Goal: Task Accomplishment & Management: Complete application form

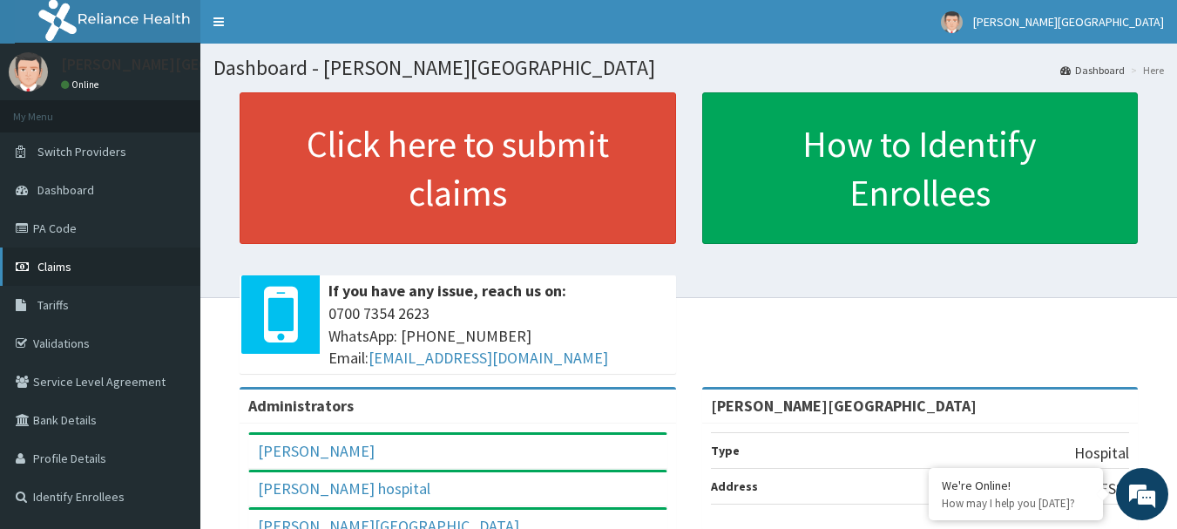
click at [62, 263] on span "Claims" at bounding box center [54, 267] width 34 height 16
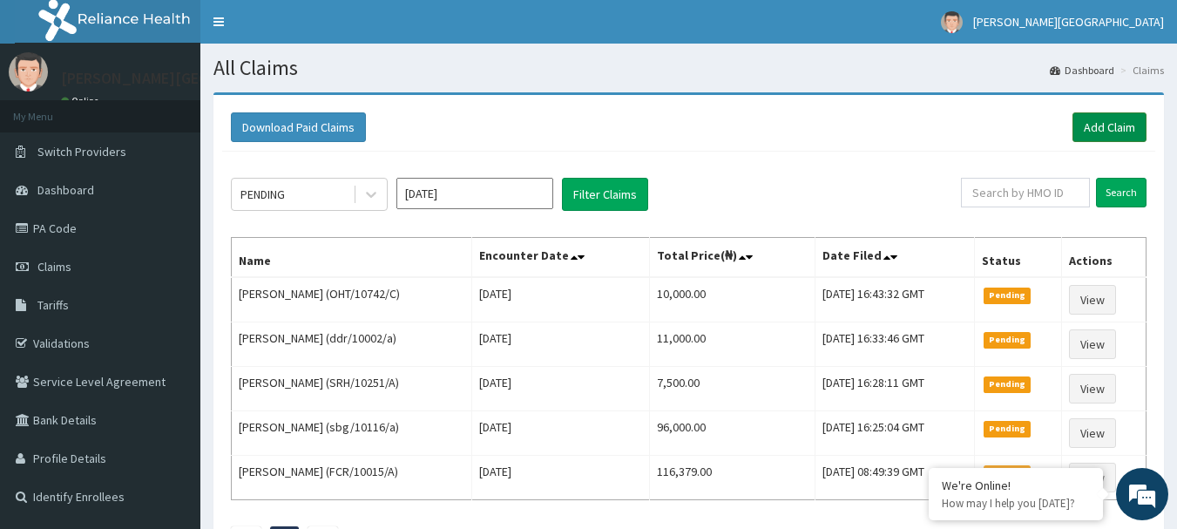
click at [1106, 132] on link "Add Claim" at bounding box center [1110, 127] width 74 height 30
click at [69, 225] on link "PA Code" at bounding box center [100, 228] width 200 height 38
click at [1016, 193] on input "text" at bounding box center [1025, 193] width 129 height 30
paste input "SZA/10001/D"
type input "SZA/10001/D"
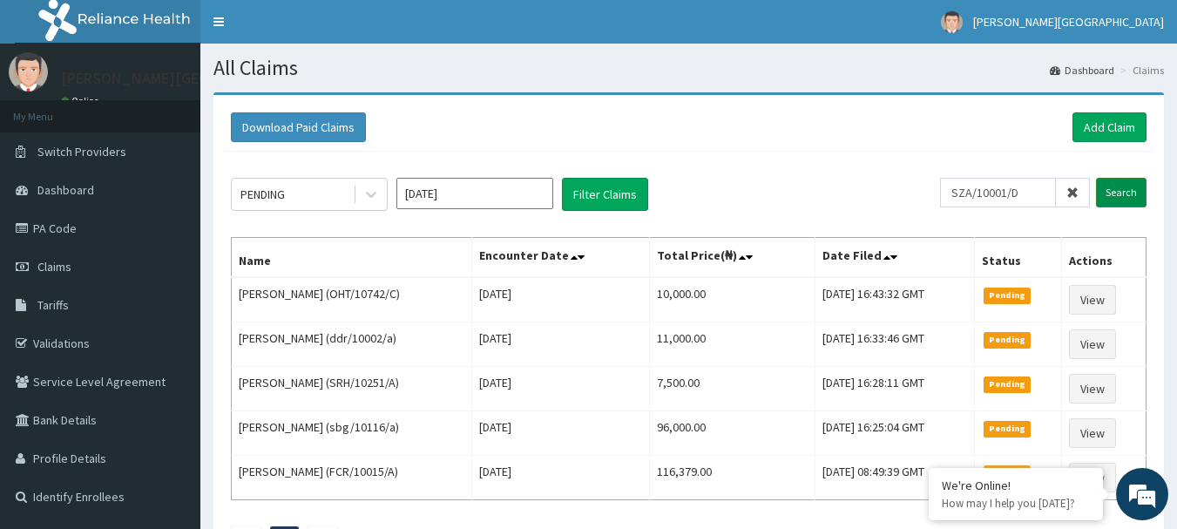
click at [1107, 194] on input "Search" at bounding box center [1121, 193] width 51 height 30
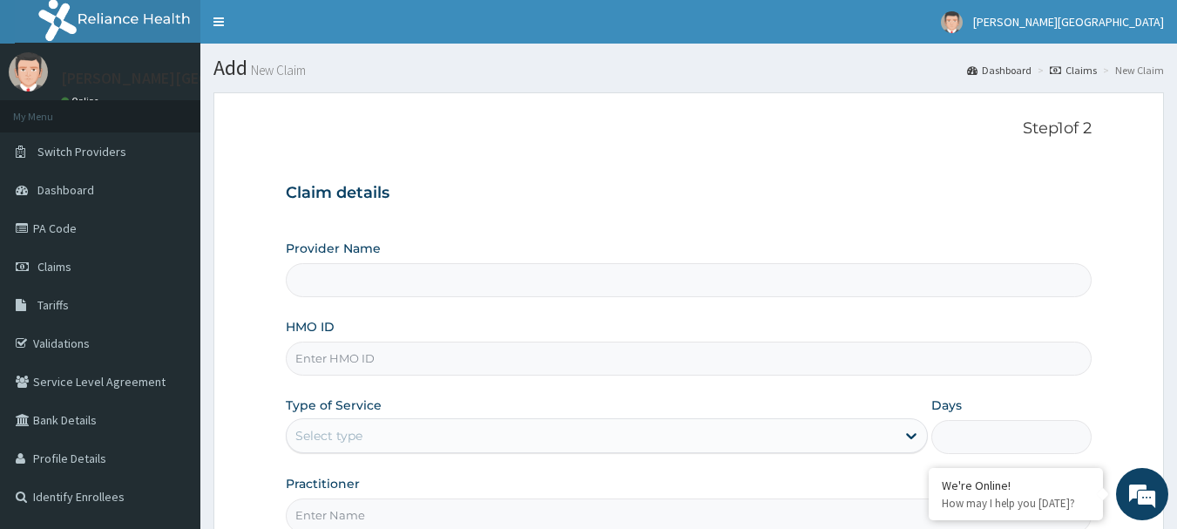
type input "[PERSON_NAME][GEOGRAPHIC_DATA]"
click at [350, 351] on input "HMO ID" at bounding box center [689, 359] width 807 height 34
paste input "SZA/10001/D"
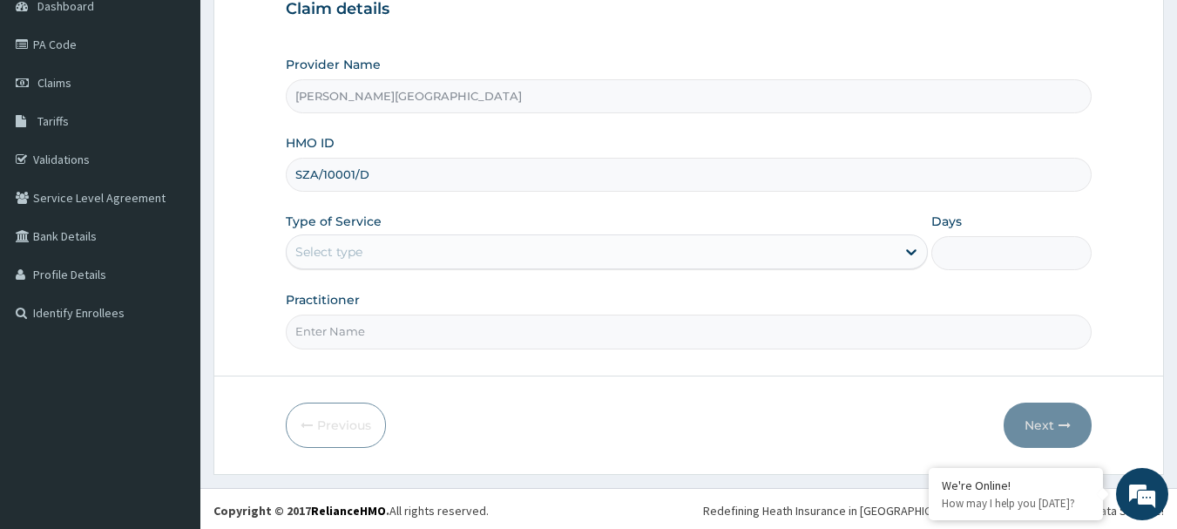
scroll to position [187, 0]
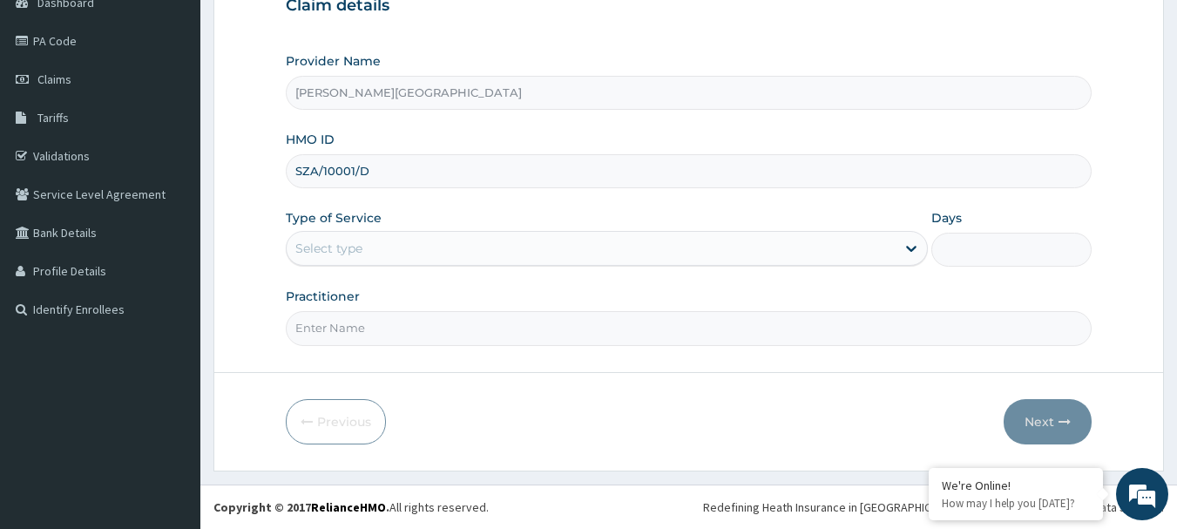
type input "SZA/10001/D"
click at [372, 244] on div "Select type" at bounding box center [591, 248] width 609 height 28
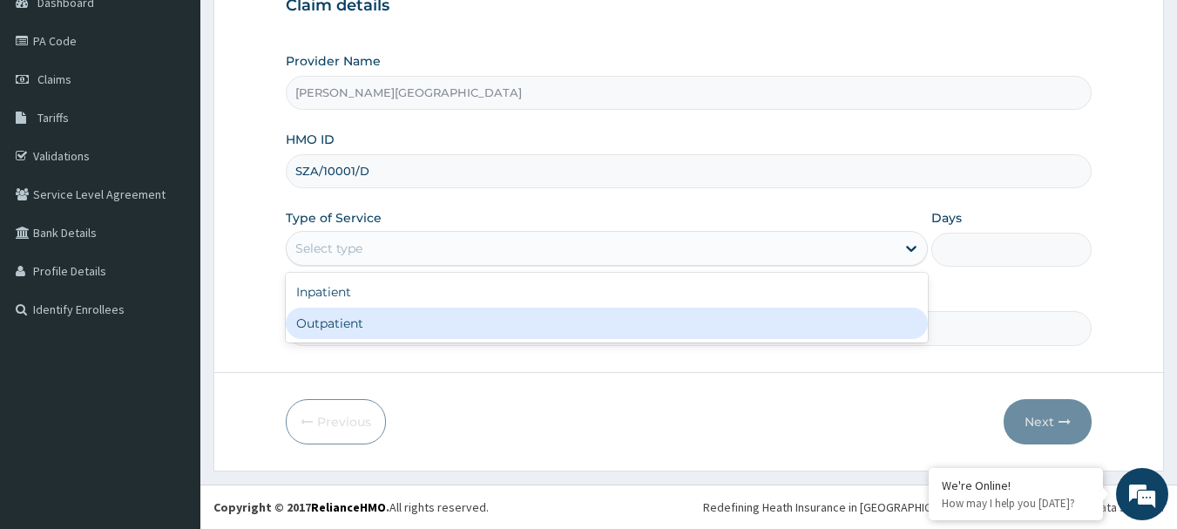
click at [362, 334] on div "Outpatient" at bounding box center [607, 323] width 642 height 31
type input "1"
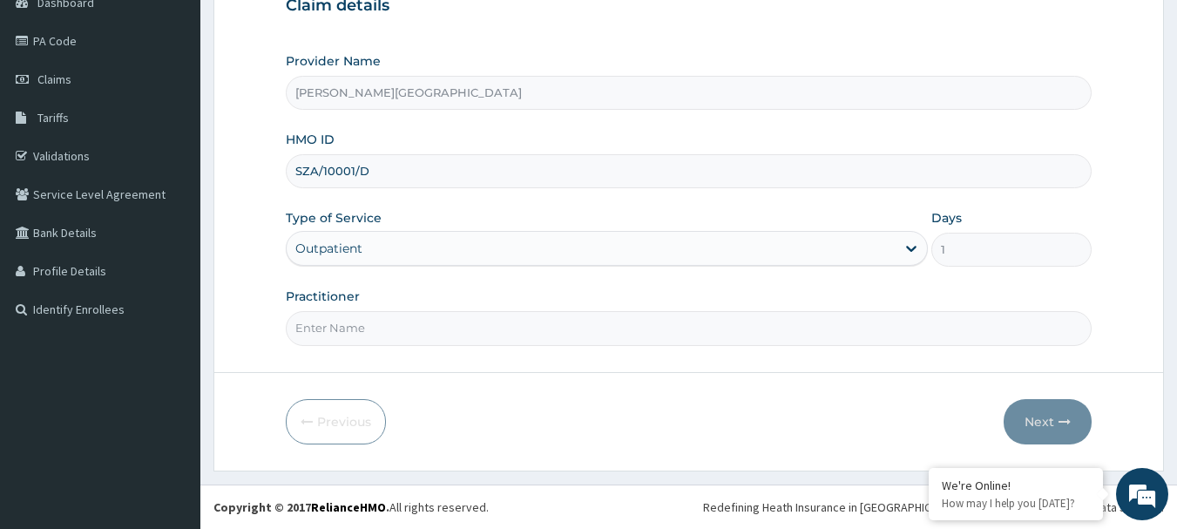
click at [363, 334] on input "Practitioner" at bounding box center [689, 328] width 807 height 34
type input "AA"
click at [1021, 417] on button "Next" at bounding box center [1048, 421] width 88 height 45
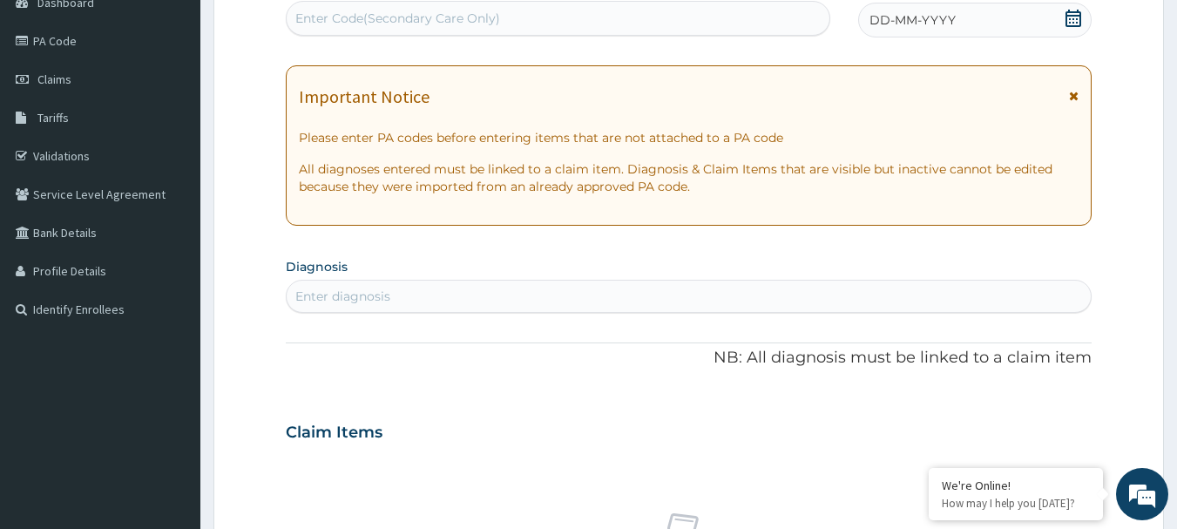
click at [1075, 96] on icon at bounding box center [1074, 96] width 10 height 12
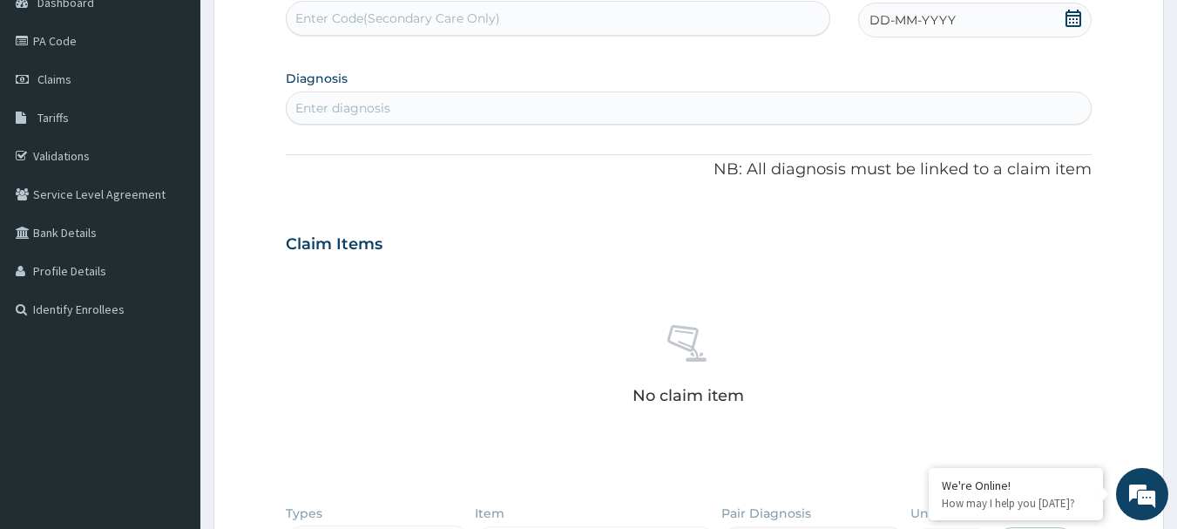
click at [376, 25] on div "Enter Code(Secondary Care Only)" at bounding box center [397, 18] width 205 height 17
paste input "PA/F869C5"
type input "PA/F869C5"
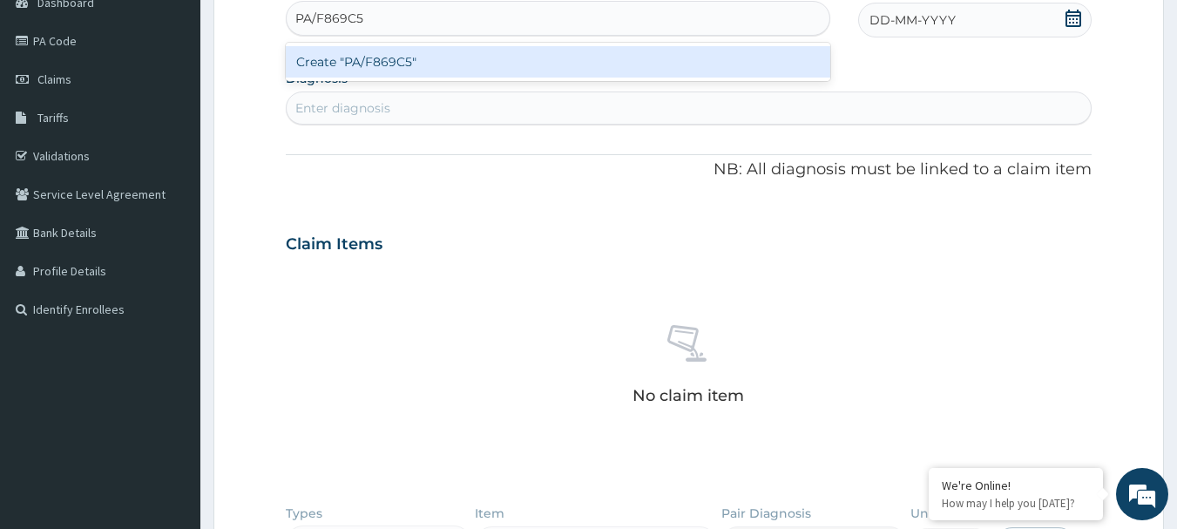
click at [401, 65] on div "Create "PA/F869C5"" at bounding box center [559, 61] width 546 height 31
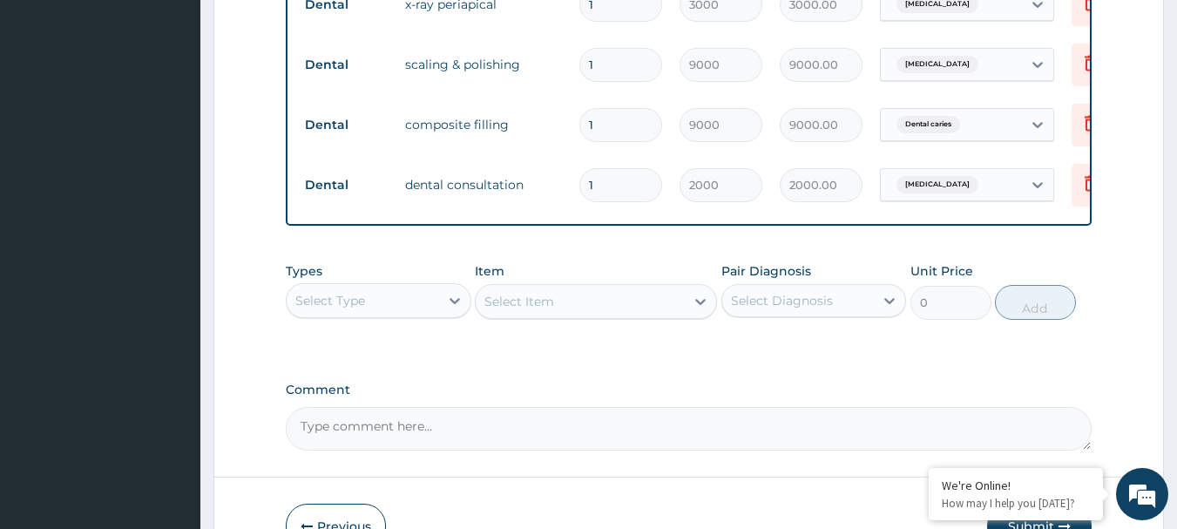
scroll to position [600, 0]
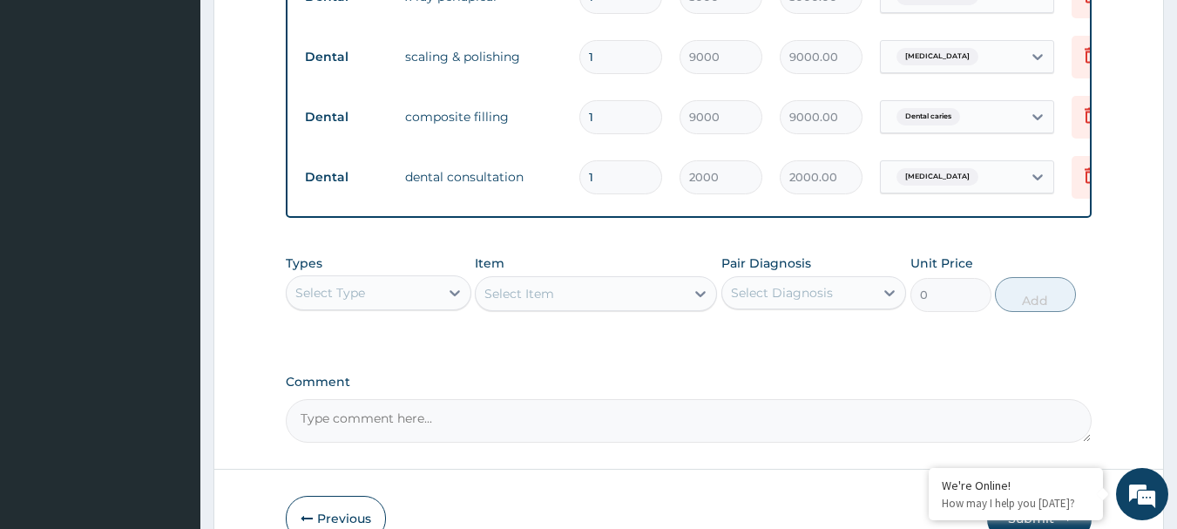
click at [438, 306] on div "Select Type" at bounding box center [363, 293] width 153 height 28
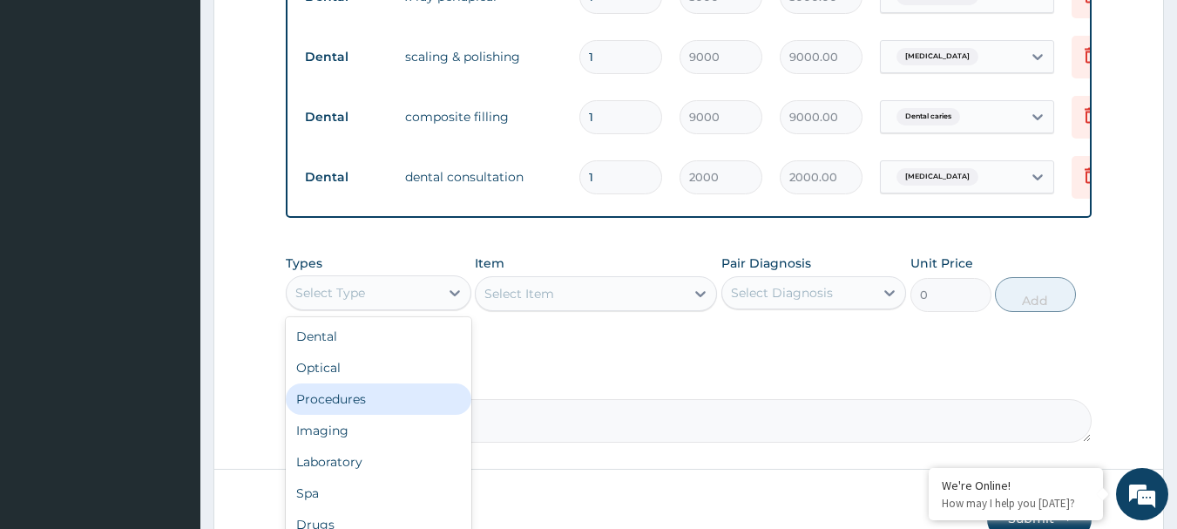
scroll to position [59, 0]
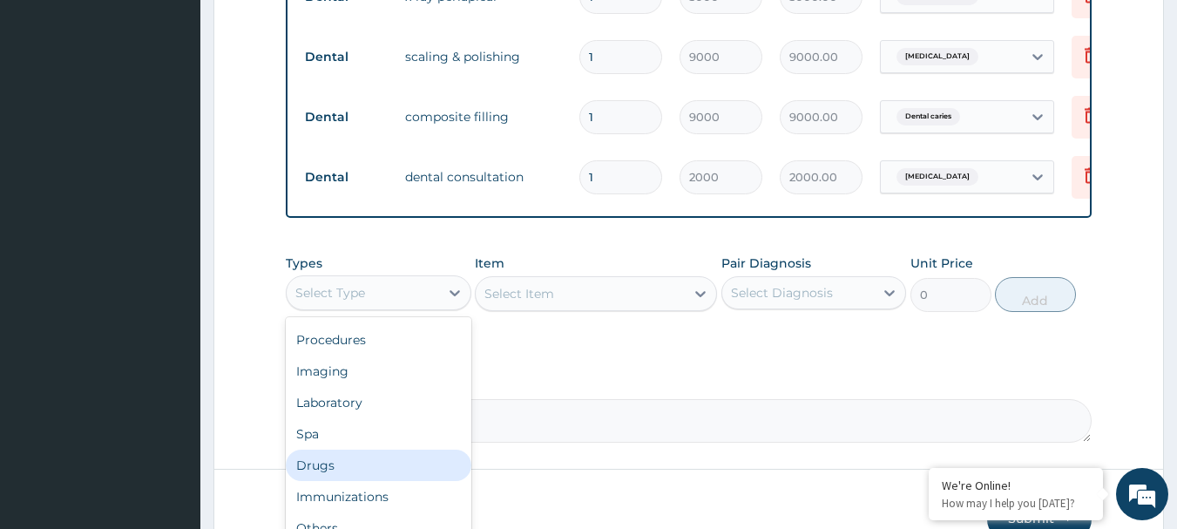
click at [358, 471] on div "Drugs" at bounding box center [379, 465] width 186 height 31
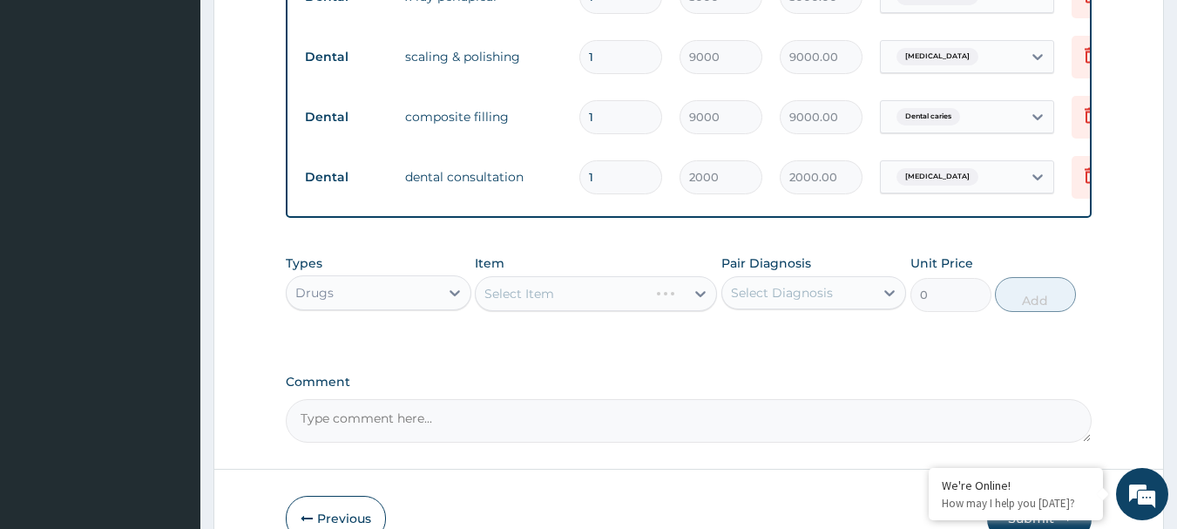
click at [587, 309] on div "Select Item" at bounding box center [596, 293] width 242 height 35
click at [587, 308] on div "Select Item" at bounding box center [562, 294] width 173 height 28
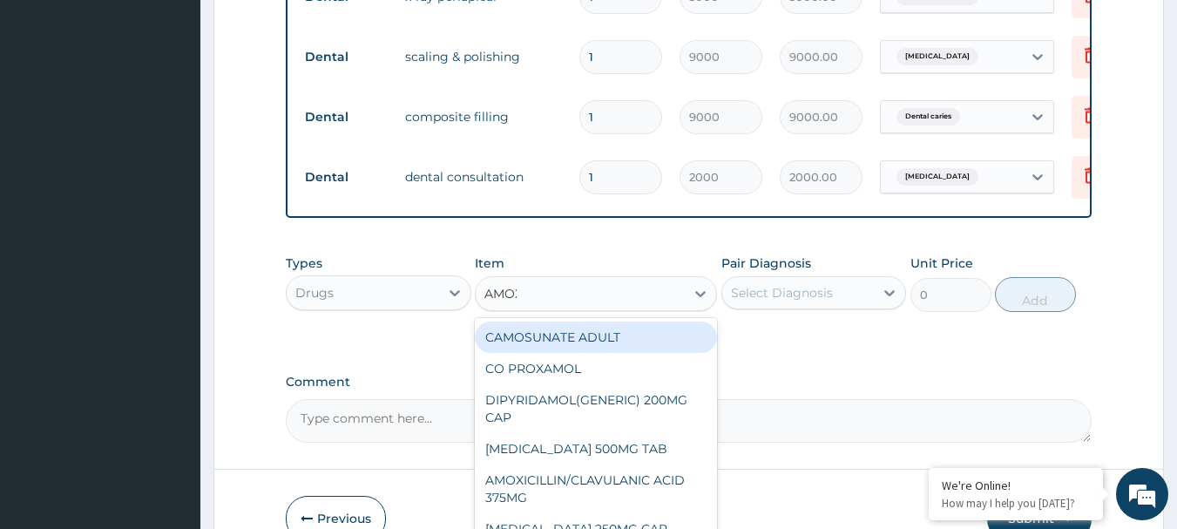
type input "AMOXY"
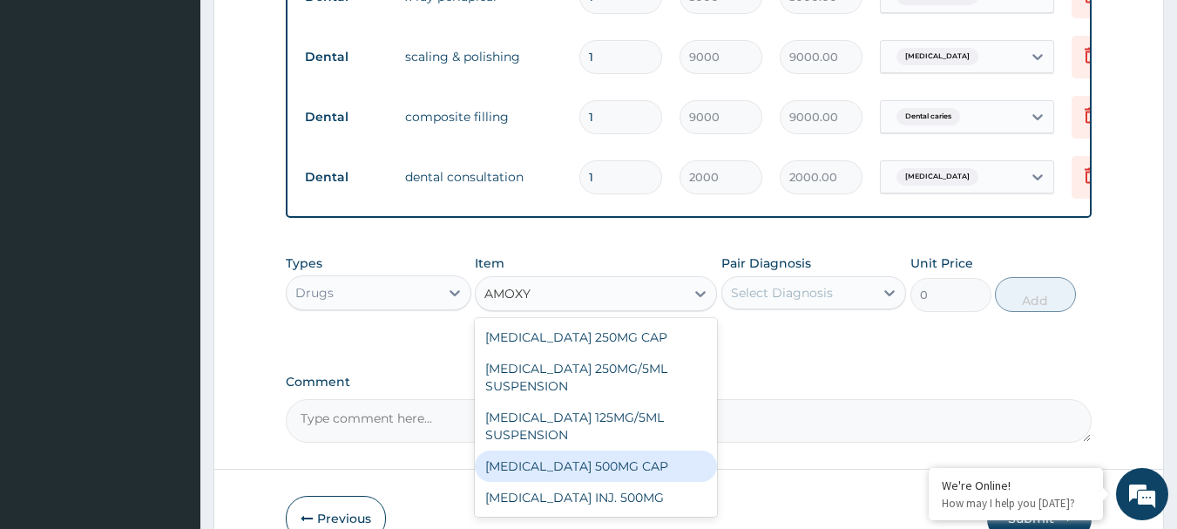
click at [605, 475] on div "[MEDICAL_DATA] 500MG CAP" at bounding box center [596, 466] width 242 height 31
type input "45"
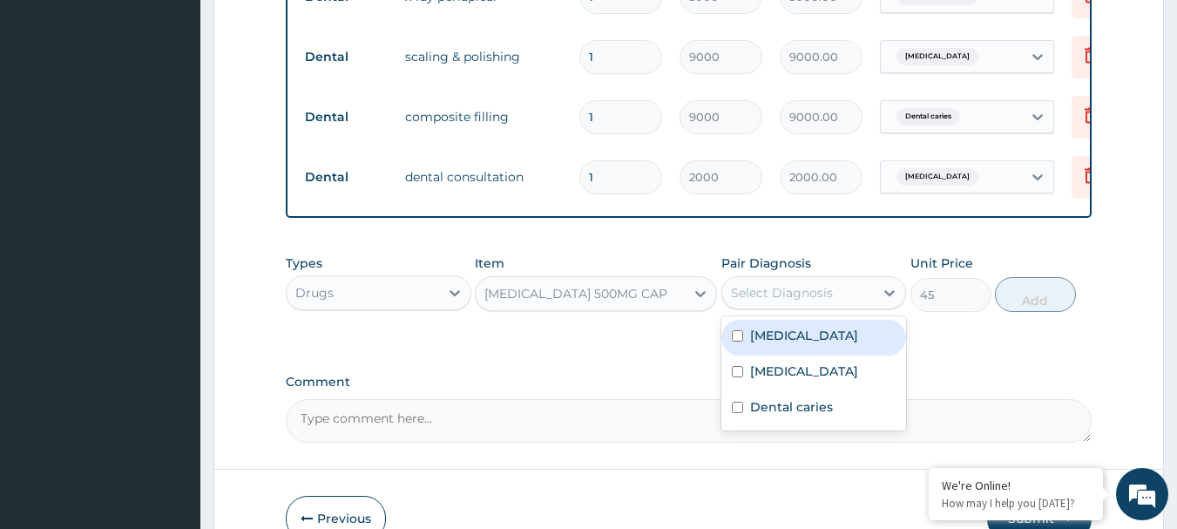
click at [798, 307] on div "Select Diagnosis" at bounding box center [798, 293] width 153 height 28
click at [809, 344] on label "[MEDICAL_DATA]" at bounding box center [804, 335] width 108 height 17
checkbox input "true"
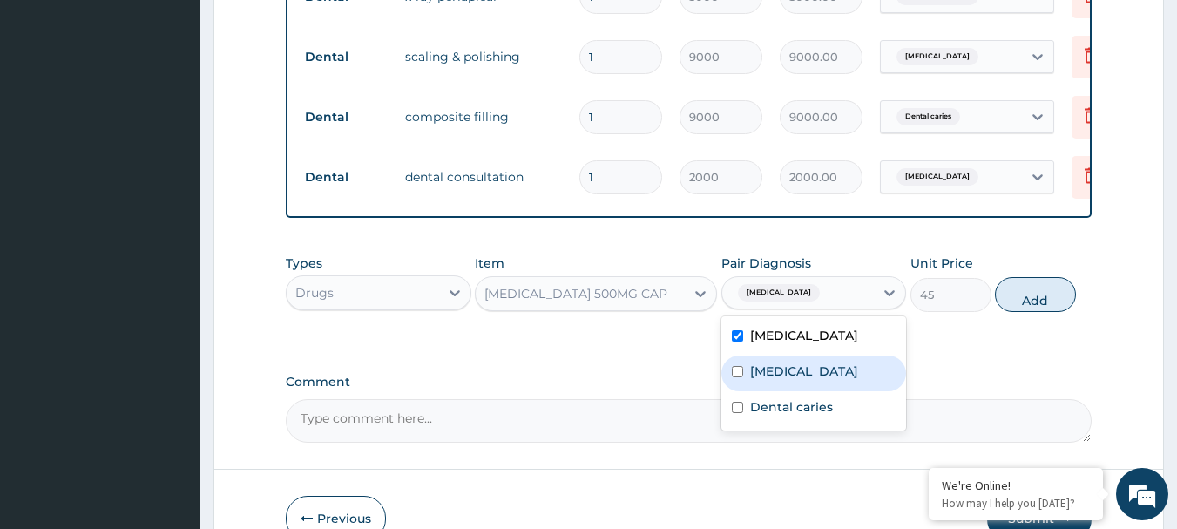
click at [804, 380] on label "[MEDICAL_DATA]" at bounding box center [804, 371] width 108 height 17
checkbox input "true"
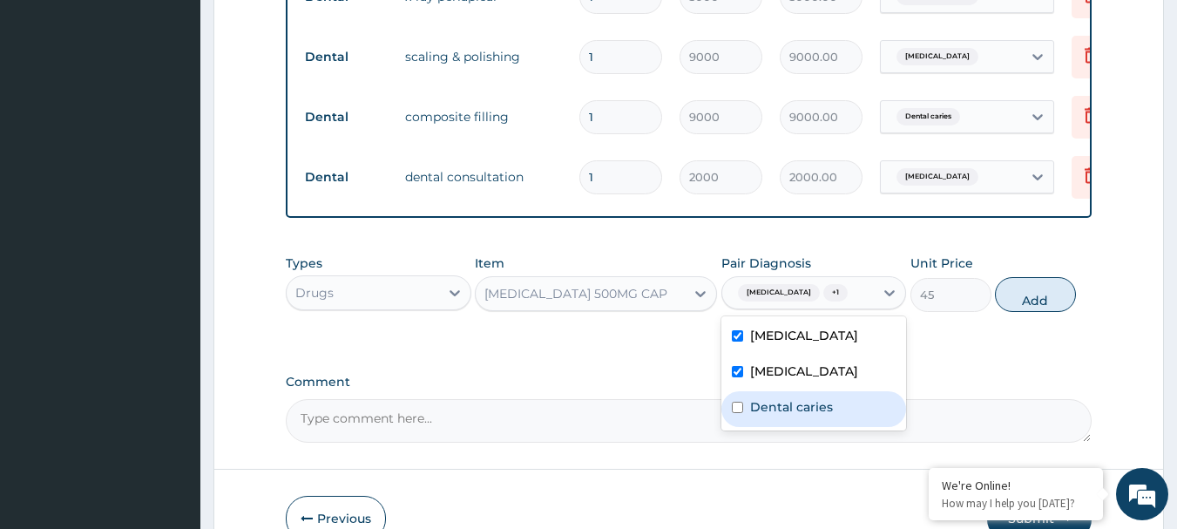
drag, startPoint x: 818, startPoint y: 420, endPoint x: 906, endPoint y: 381, distance: 95.6
click at [823, 416] on label "Dental caries" at bounding box center [791, 406] width 83 height 17
checkbox input "true"
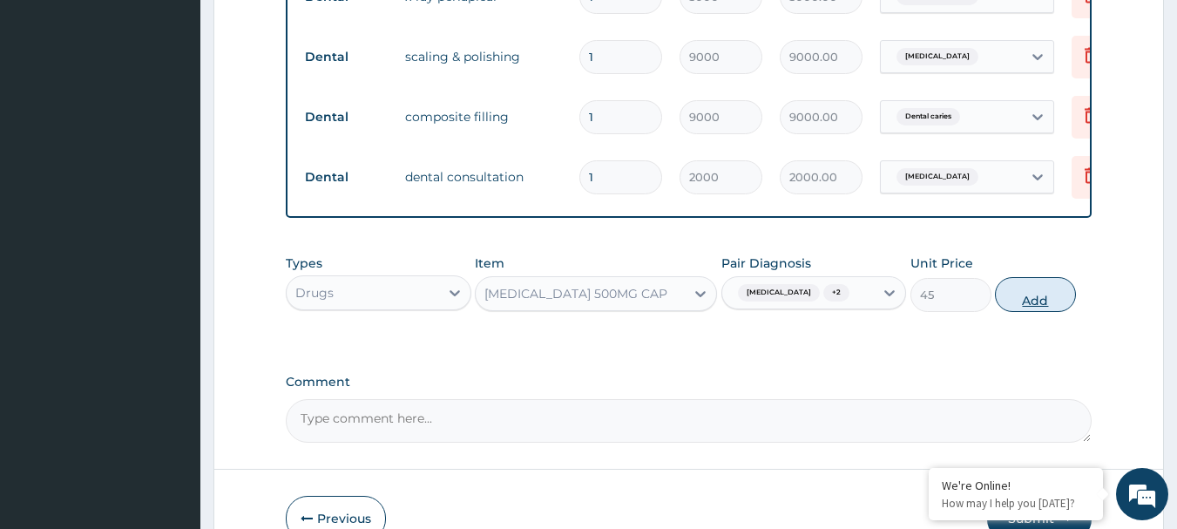
click at [1014, 312] on button "Add" at bounding box center [1035, 294] width 81 height 35
type input "0"
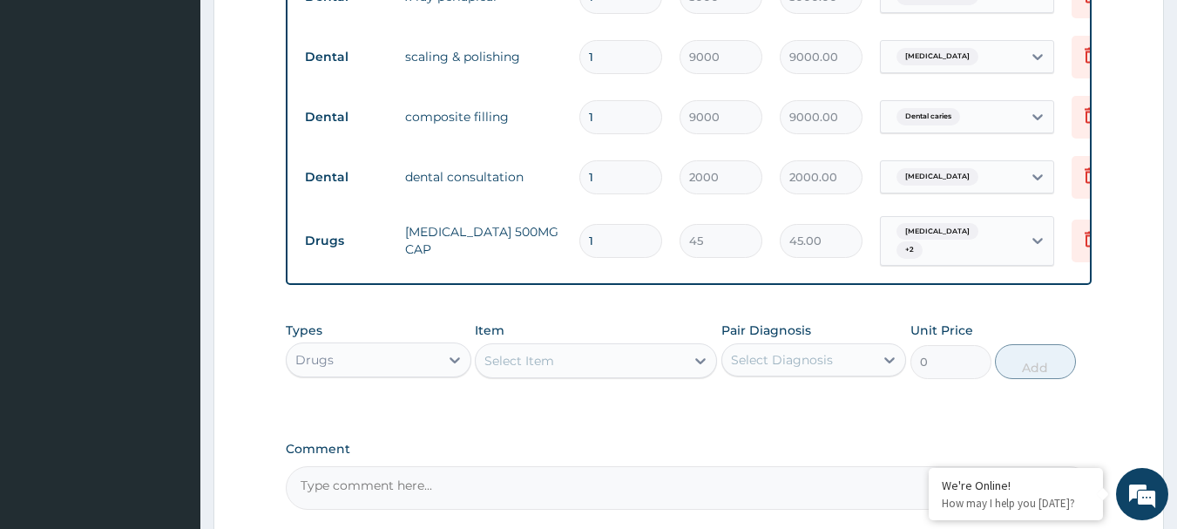
type input "15"
type input "675.00"
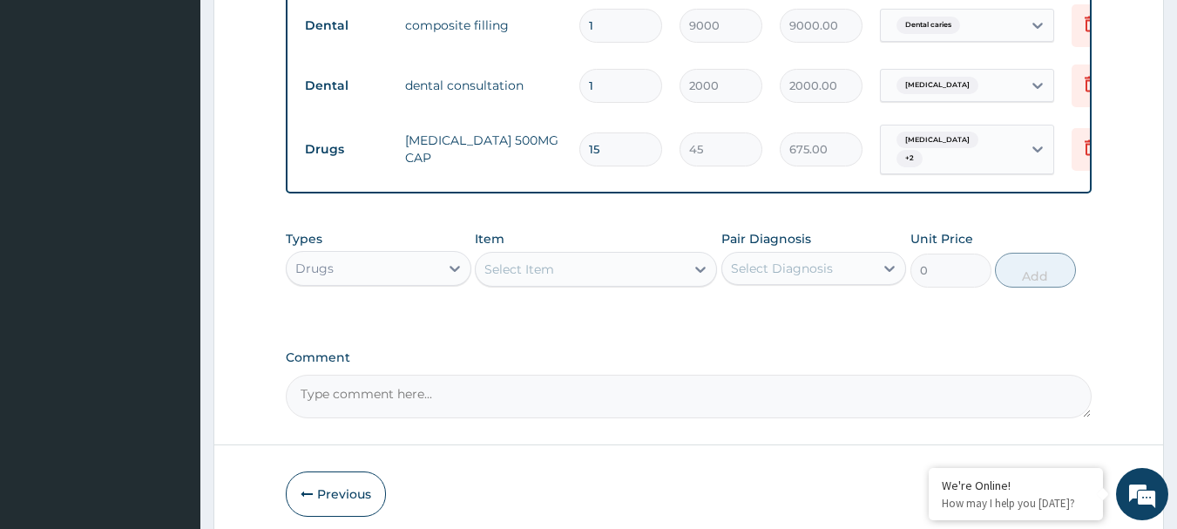
scroll to position [775, 0]
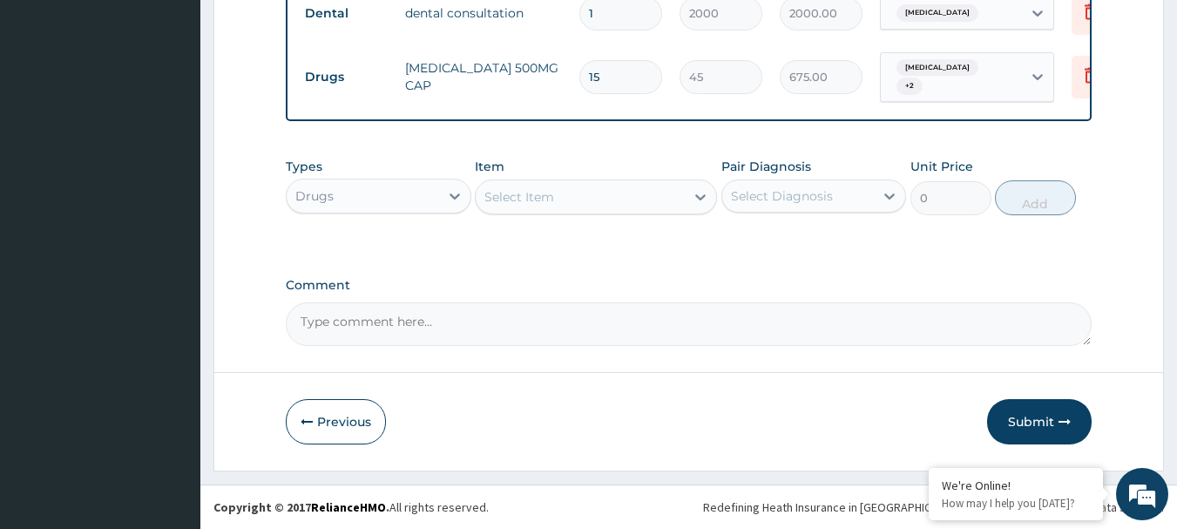
type input "15"
click at [607, 193] on div "Select Item" at bounding box center [580, 197] width 209 height 28
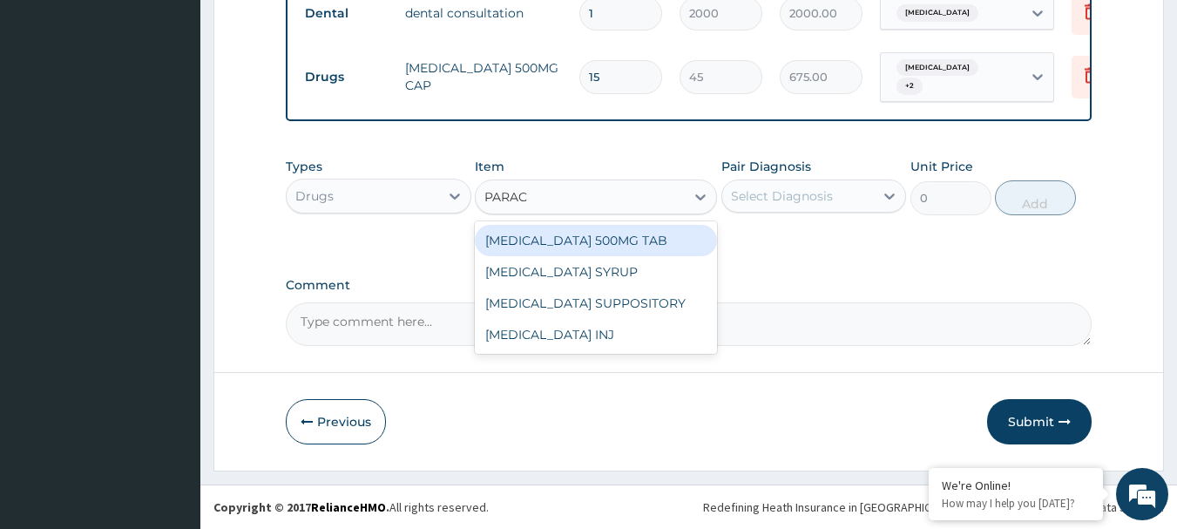
type input "PARACE"
click at [654, 235] on div "[MEDICAL_DATA] 500MG TAB" at bounding box center [596, 240] width 242 height 31
type input "15"
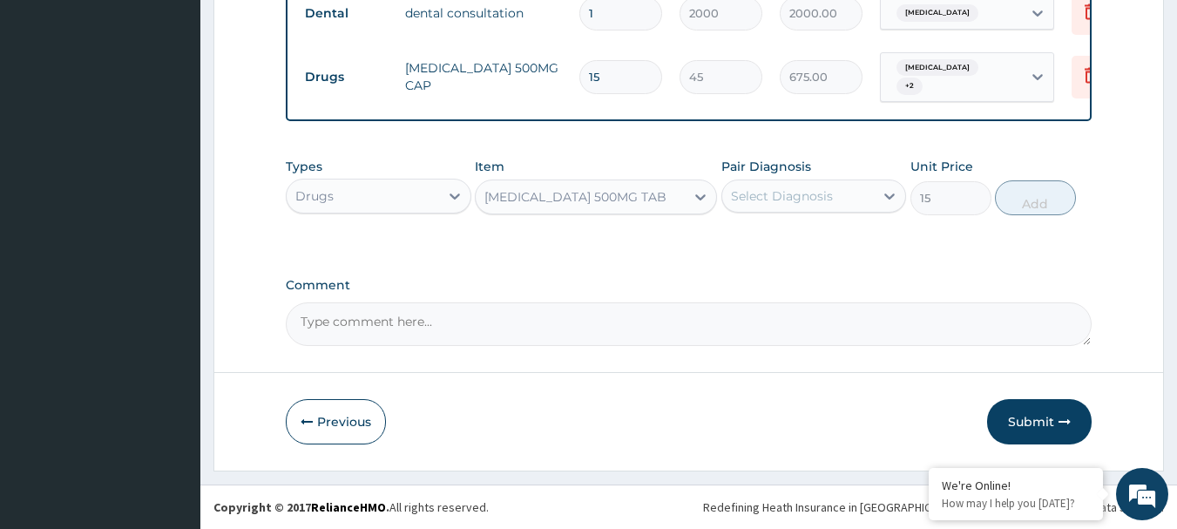
click at [739, 209] on div "Select Diagnosis" at bounding box center [798, 196] width 153 height 28
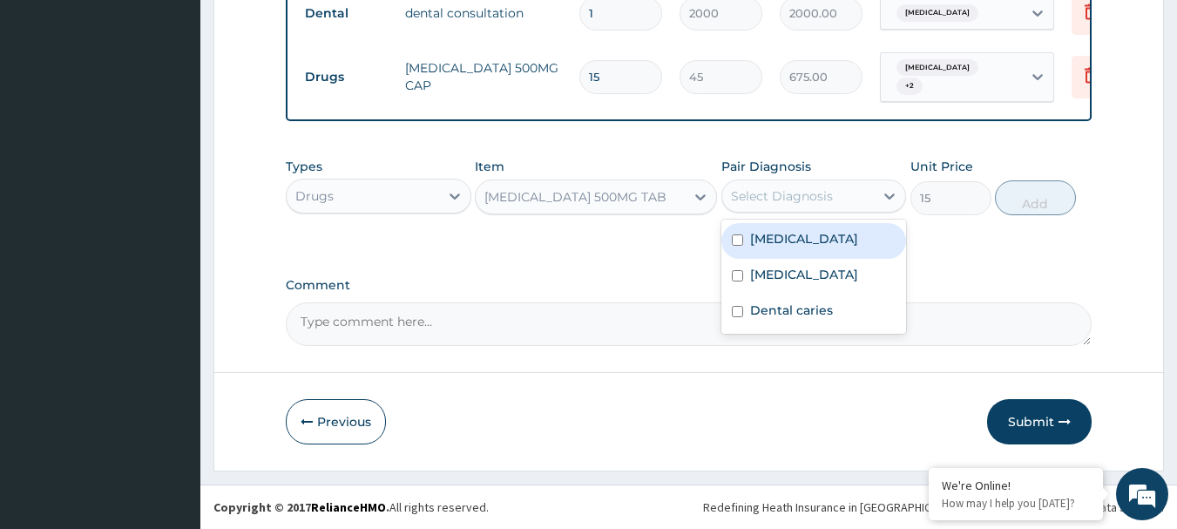
click at [780, 243] on label "[MEDICAL_DATA]" at bounding box center [804, 238] width 108 height 17
checkbox input "true"
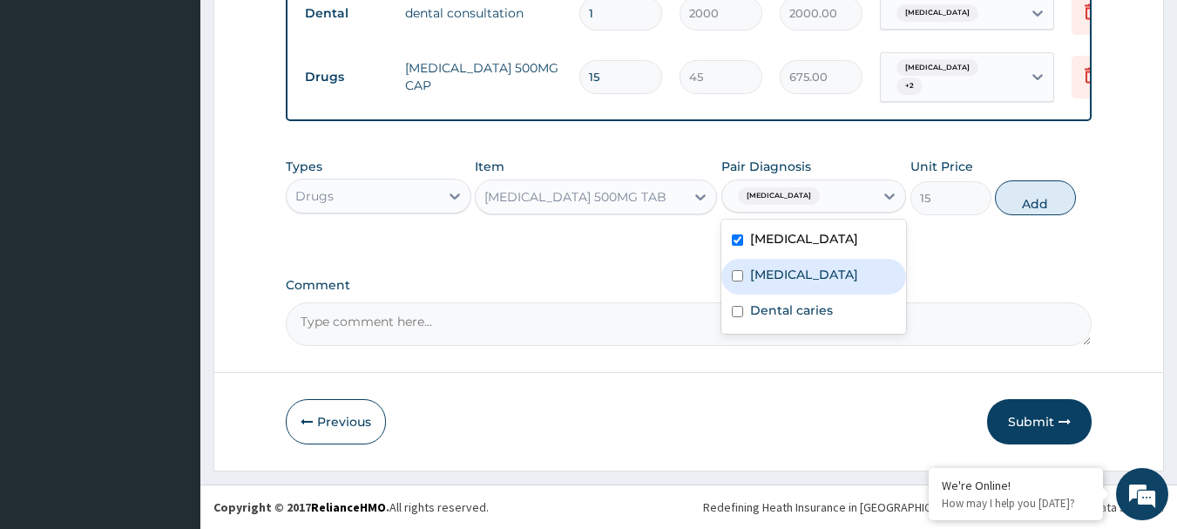
click at [780, 269] on label "[MEDICAL_DATA]" at bounding box center [804, 274] width 108 height 17
checkbox input "true"
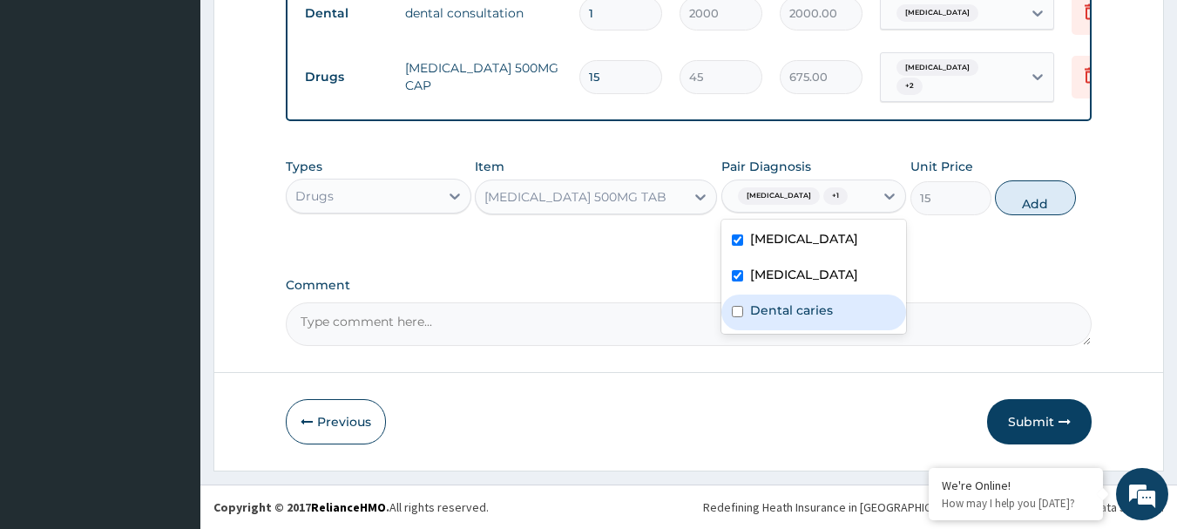
click at [783, 318] on label "Dental caries" at bounding box center [791, 310] width 83 height 17
checkbox input "true"
drag, startPoint x: 1038, startPoint y: 207, endPoint x: 1022, endPoint y: 193, distance: 21.6
click at [1038, 207] on button "Add" at bounding box center [1035, 197] width 81 height 35
type input "0"
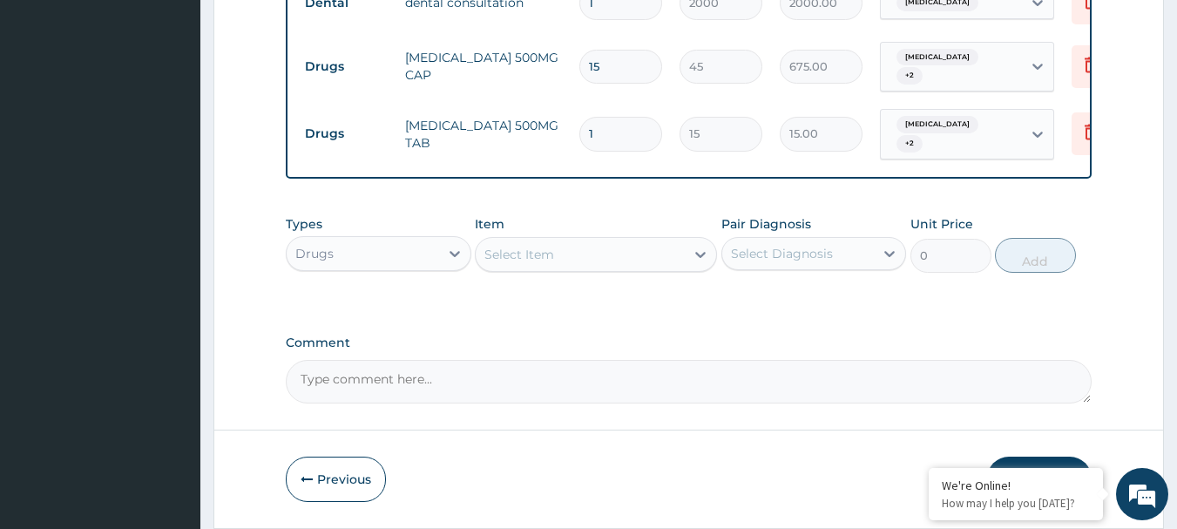
type input "18"
type input "270.00"
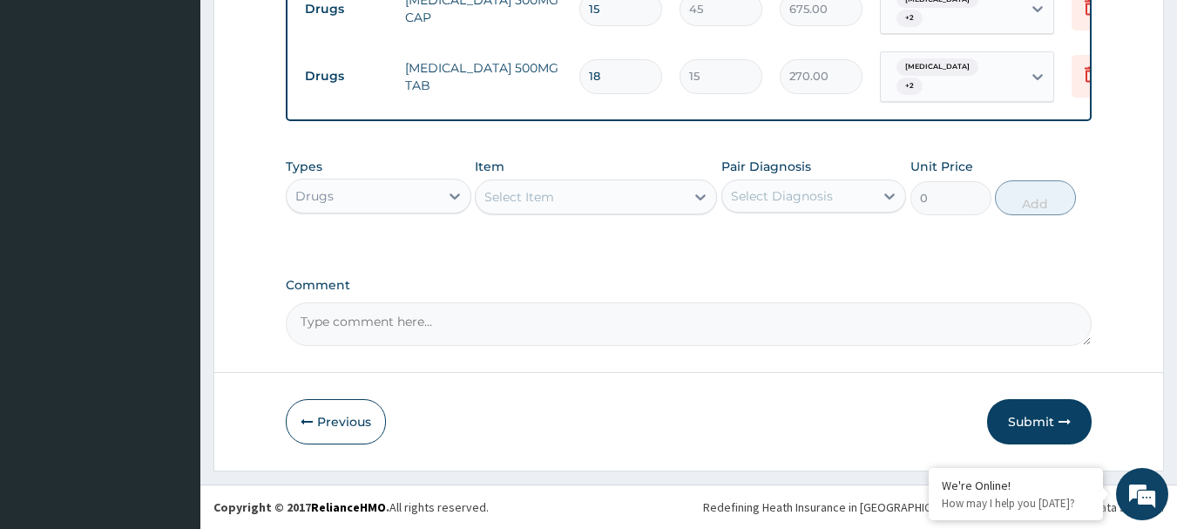
type input "18"
click at [558, 190] on div "Select Item" at bounding box center [580, 197] width 209 height 28
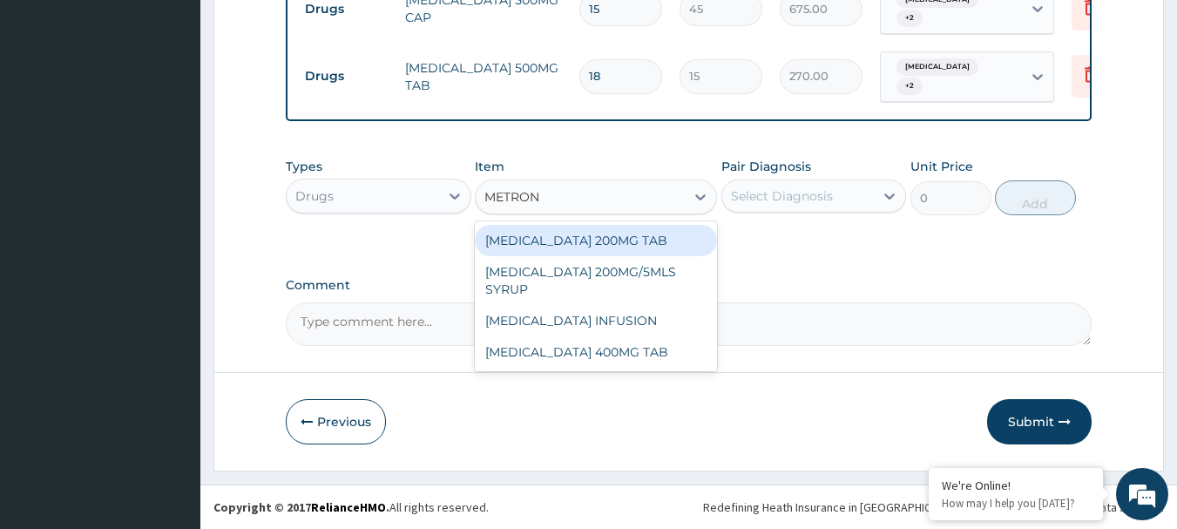
type input "METRONI"
click at [590, 243] on div "[MEDICAL_DATA] 200MG TAB" at bounding box center [596, 240] width 242 height 31
type input "30"
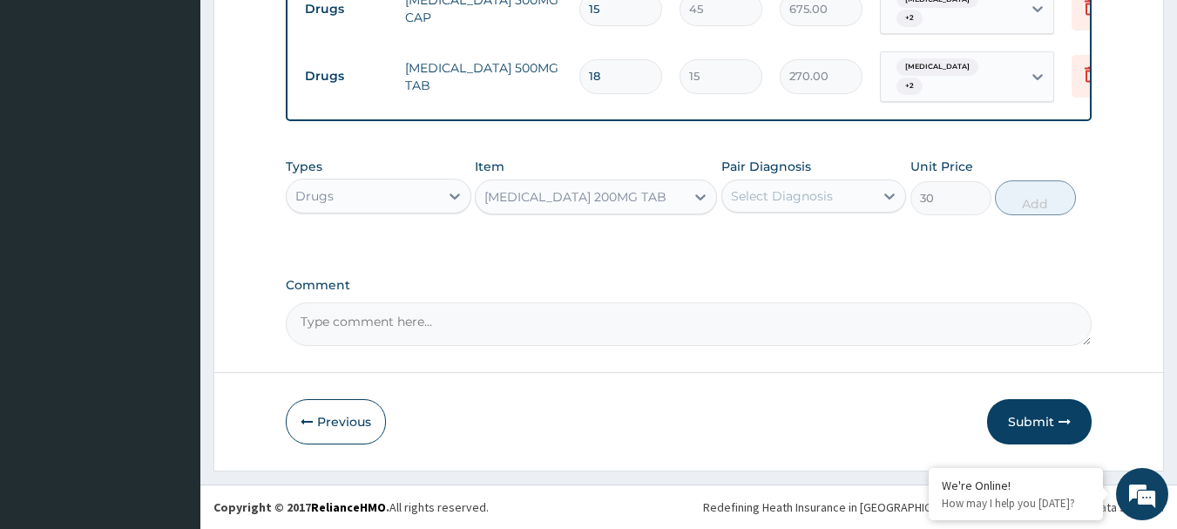
click at [777, 191] on div "Select Diagnosis" at bounding box center [782, 195] width 102 height 17
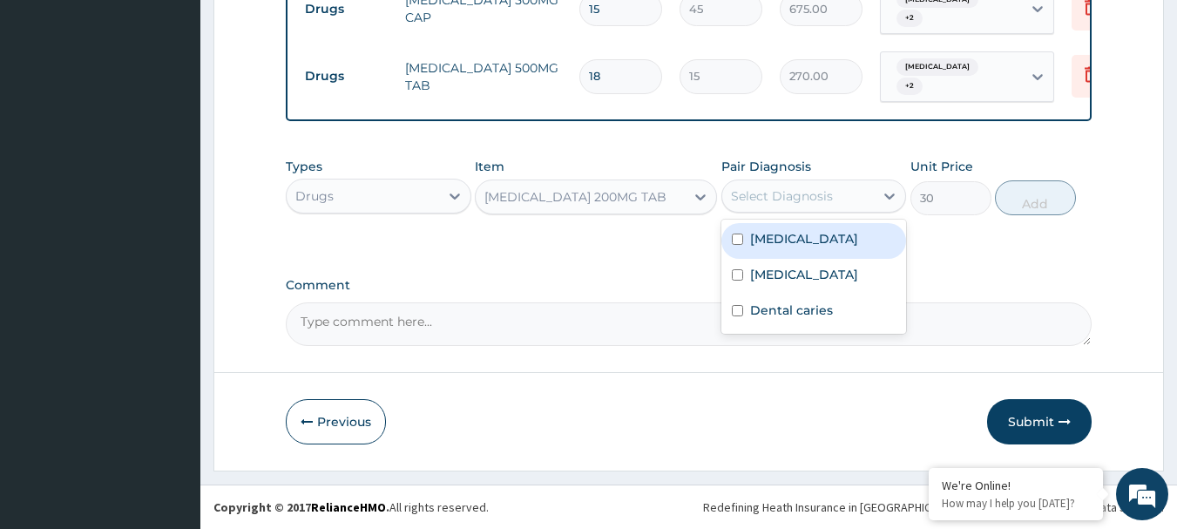
click at [783, 241] on label "[MEDICAL_DATA]" at bounding box center [804, 238] width 108 height 17
checkbox input "true"
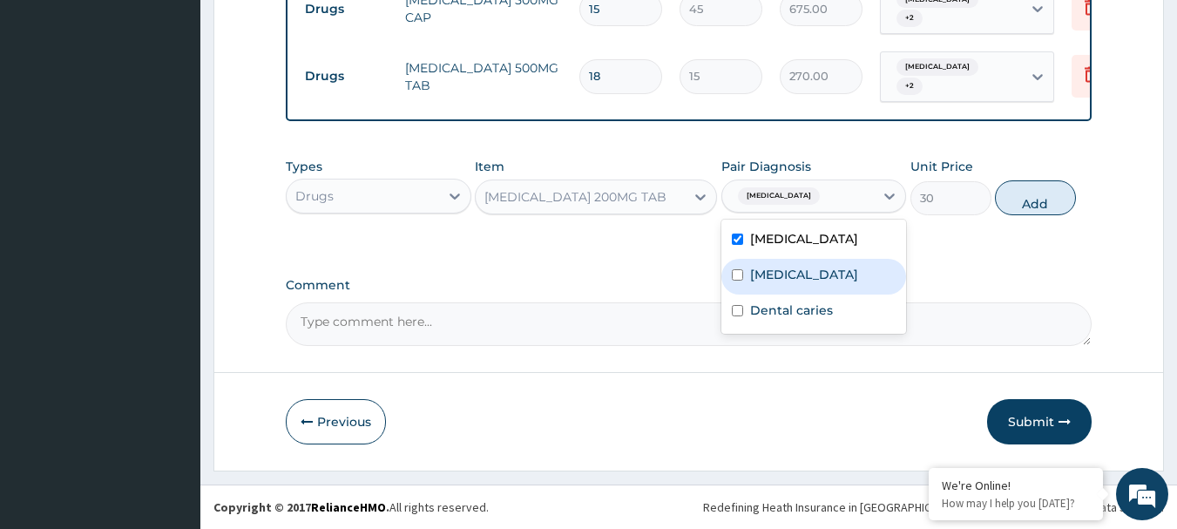
click at [802, 278] on label "[MEDICAL_DATA]" at bounding box center [804, 274] width 108 height 17
checkbox input "true"
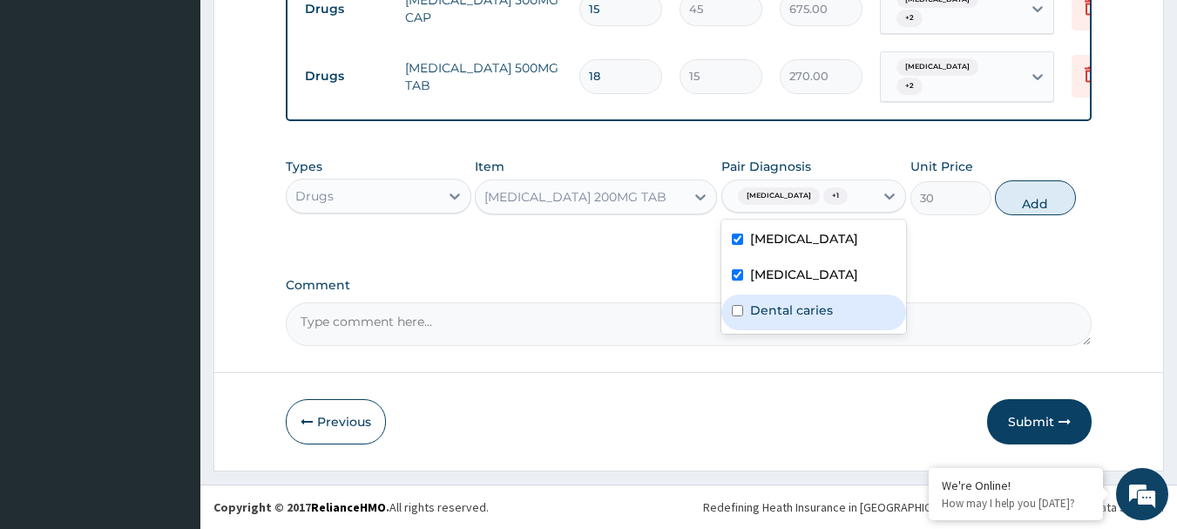
click at [816, 309] on label "Dental caries" at bounding box center [791, 310] width 83 height 17
checkbox input "true"
click at [1032, 204] on button "Add" at bounding box center [1035, 197] width 81 height 35
type input "0"
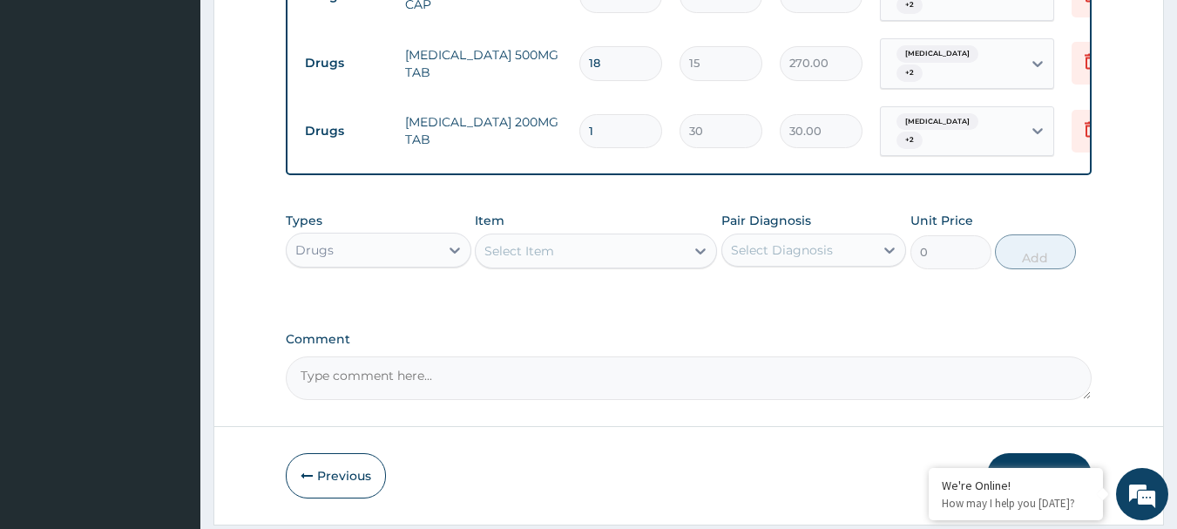
click at [567, 133] on tr "Drugs [MEDICAL_DATA] 200MG TAB 1 30 30.00 [MEDICAL_DATA] + 2 Delete" at bounding box center [723, 132] width 854 height 68
type input "3"
type input "90.00"
type input "30"
type input "900.00"
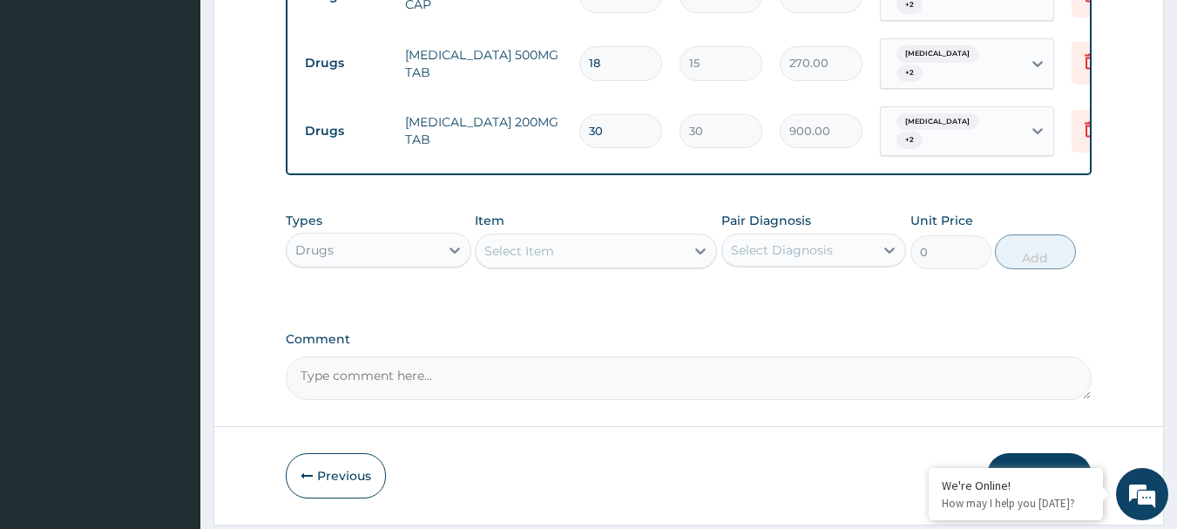
type input "30"
click at [663, 347] on label "Comment" at bounding box center [689, 339] width 807 height 15
click at [663, 358] on textarea "Comment" at bounding box center [689, 378] width 807 height 44
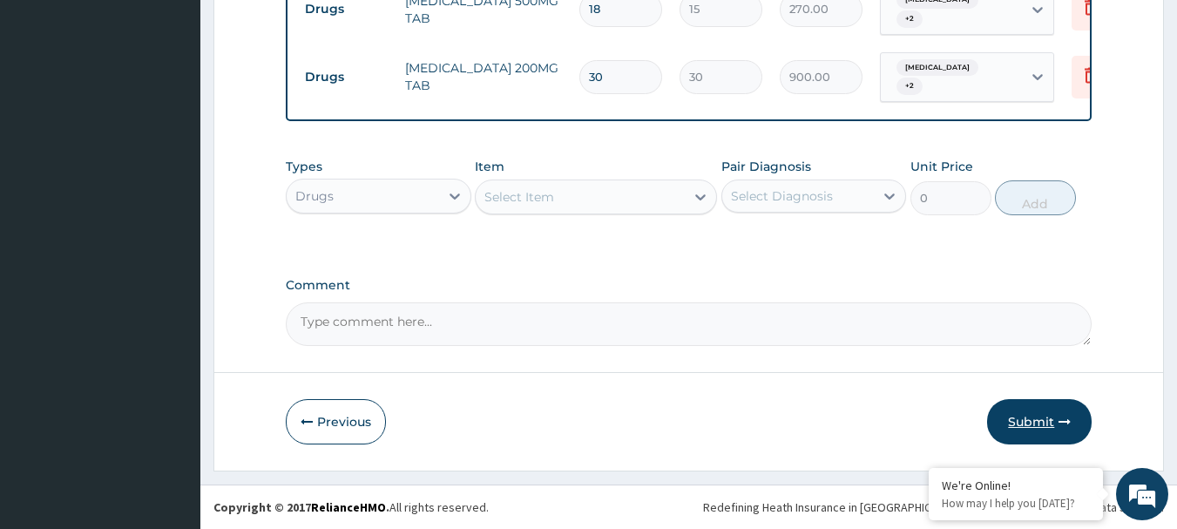
click at [1018, 429] on button "Submit" at bounding box center [1039, 421] width 105 height 45
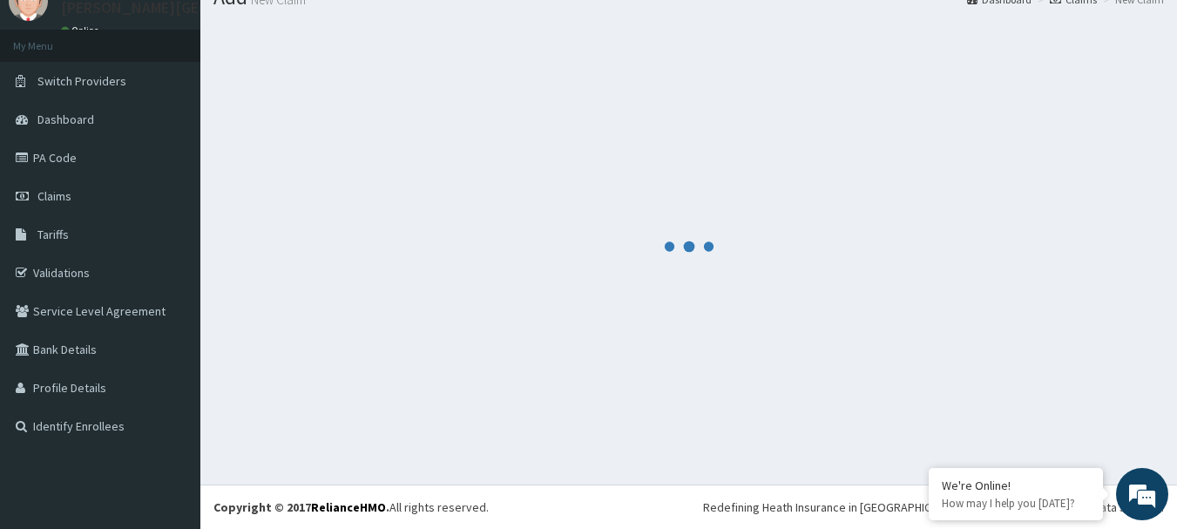
scroll to position [71, 0]
